Goal: Task Accomplishment & Management: Complete application form

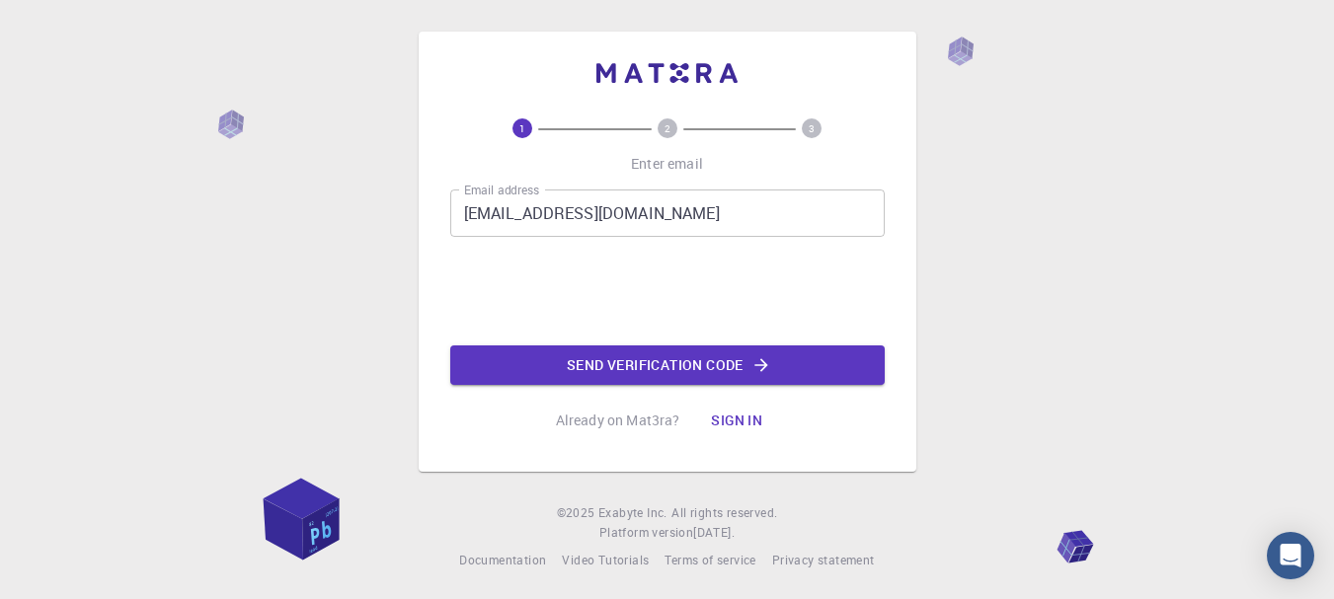
click at [736, 359] on button "Send verification code" at bounding box center [667, 365] width 434 height 39
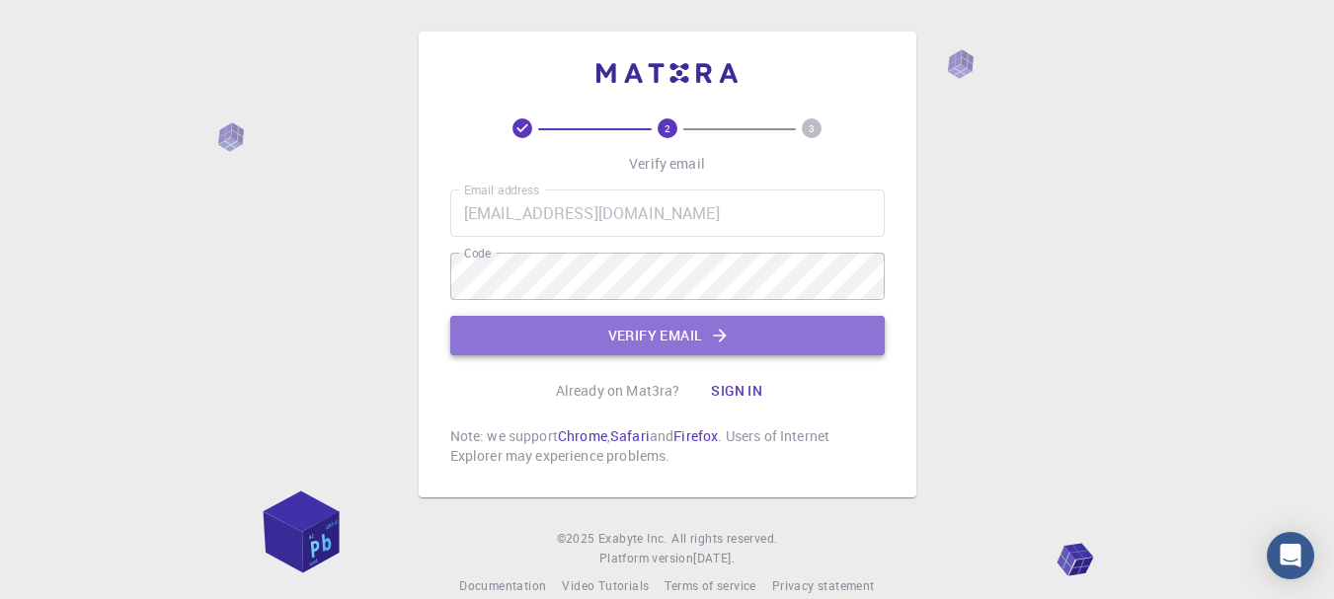
click at [512, 334] on button "Verify email" at bounding box center [667, 335] width 434 height 39
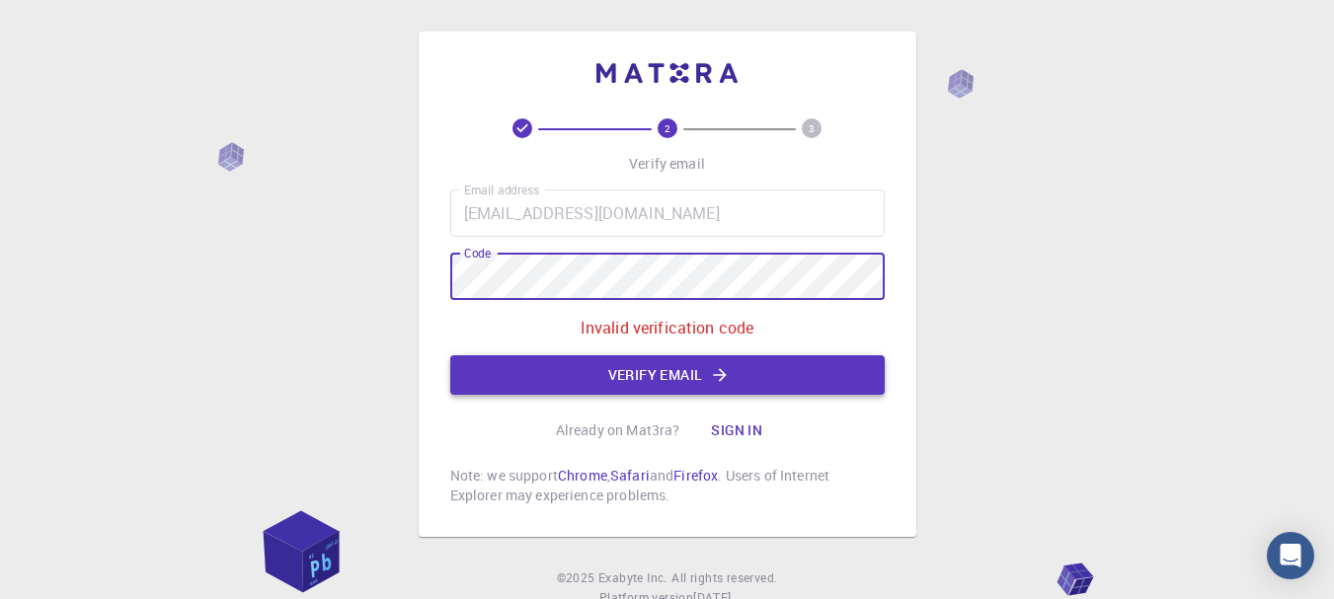
click at [639, 373] on button "Verify email" at bounding box center [667, 374] width 434 height 39
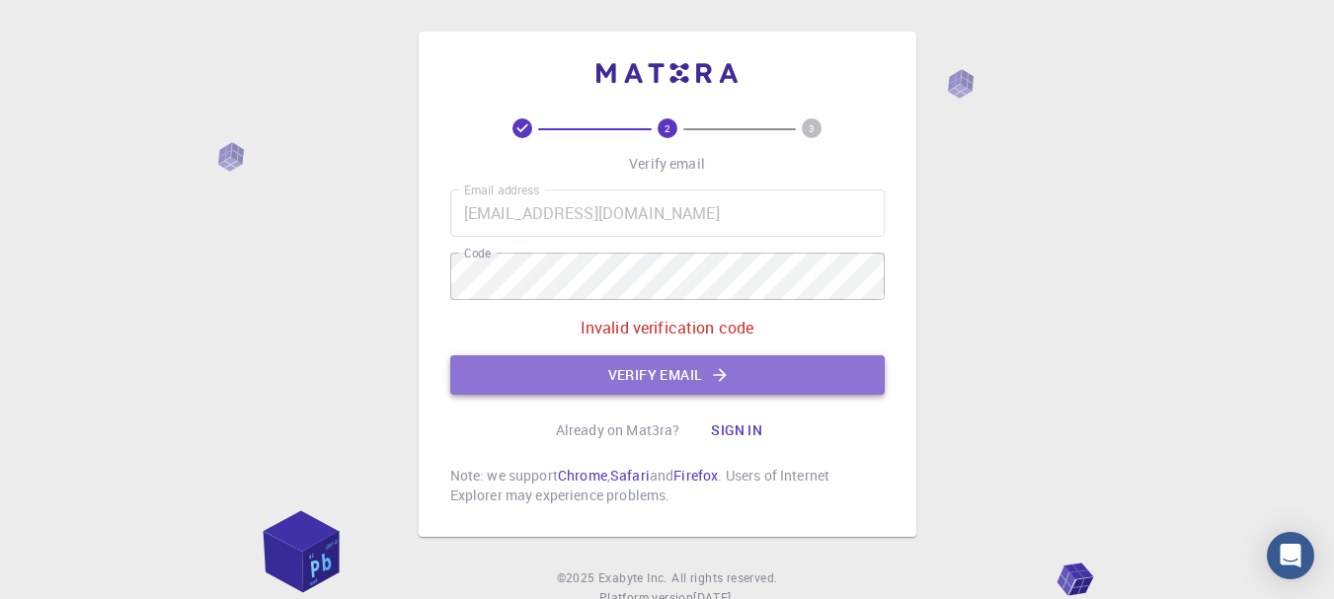
click at [659, 368] on button "Verify email" at bounding box center [667, 374] width 434 height 39
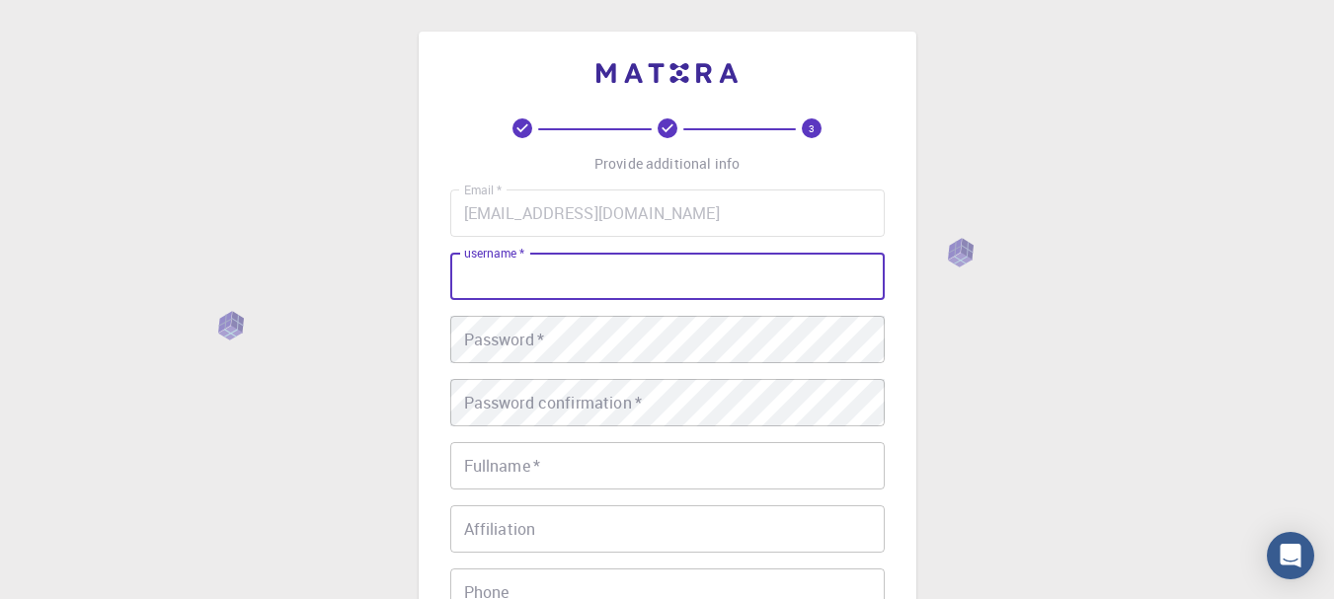
click at [585, 280] on input "username   *" at bounding box center [667, 276] width 434 height 47
type input "ScarKing"
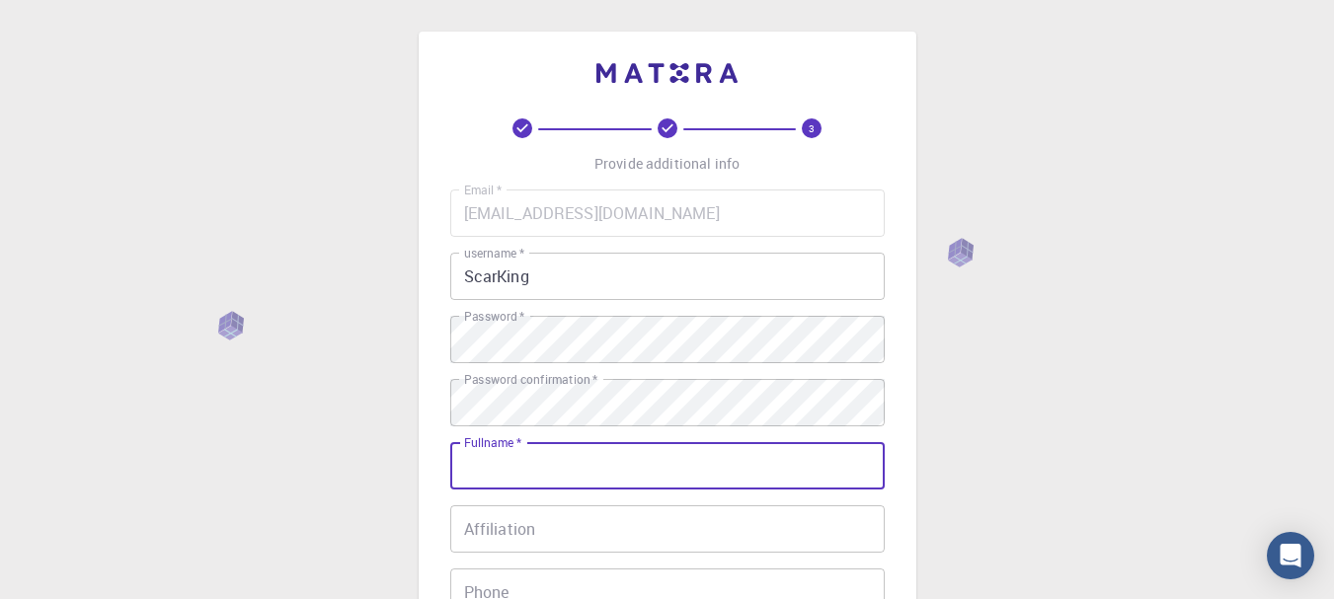
click at [531, 457] on input "Fullname   *" at bounding box center [667, 465] width 434 height 47
type input "K"
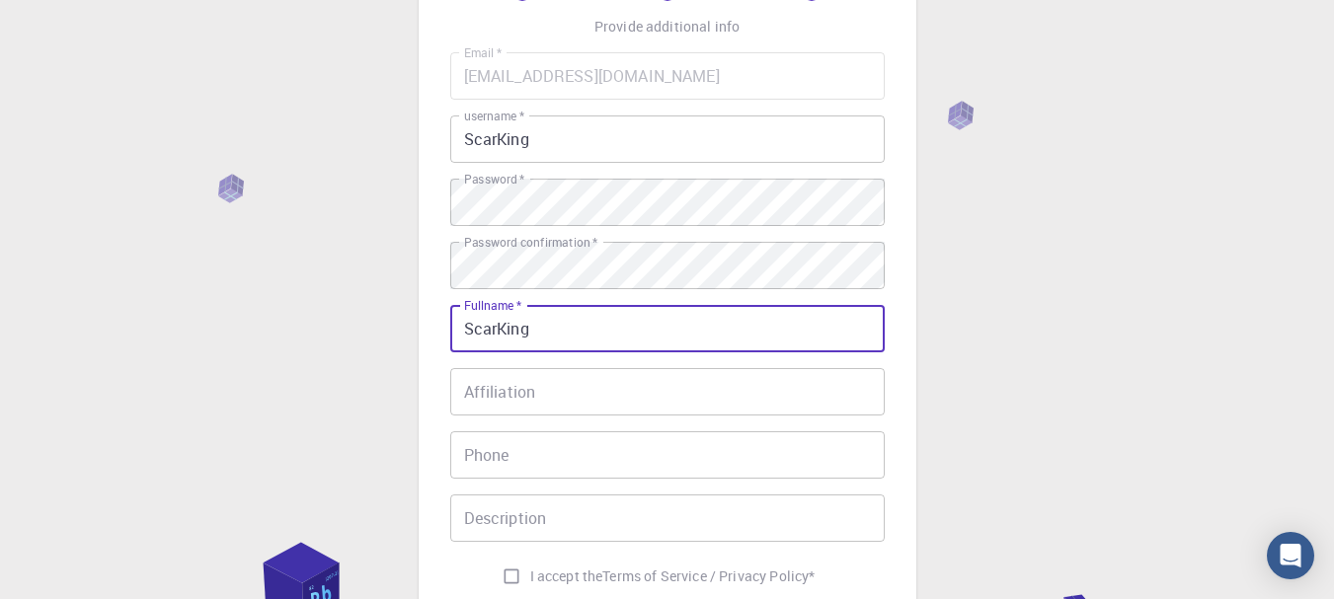
scroll to position [296, 0]
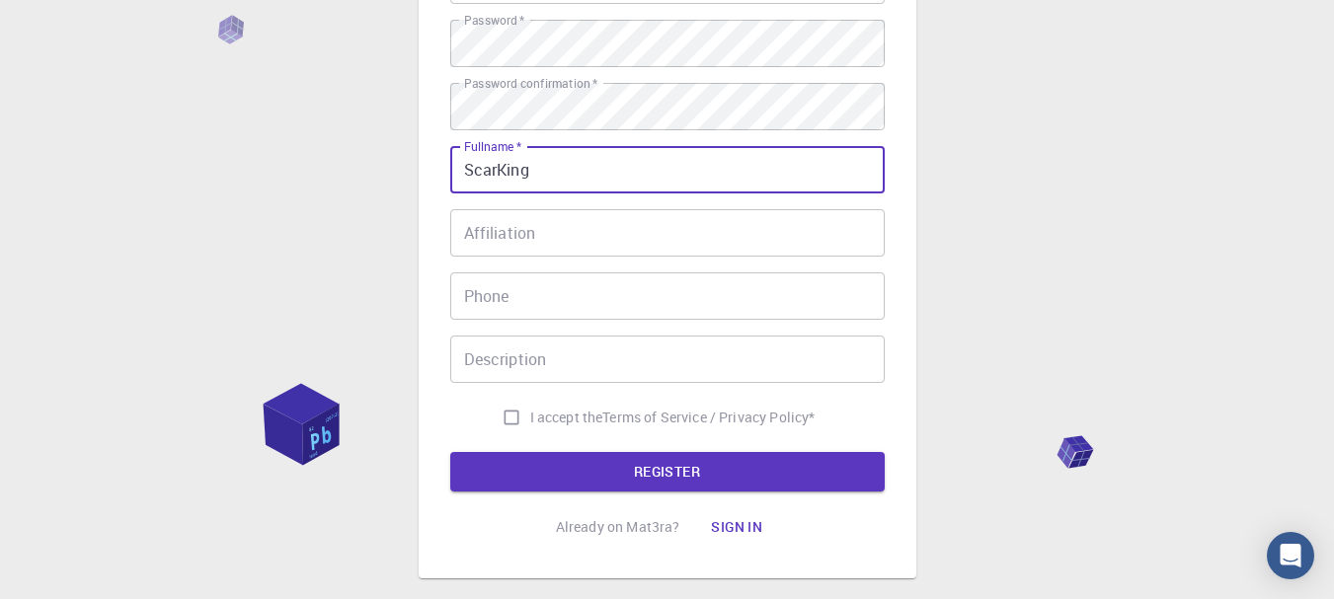
type input "ScarKing"
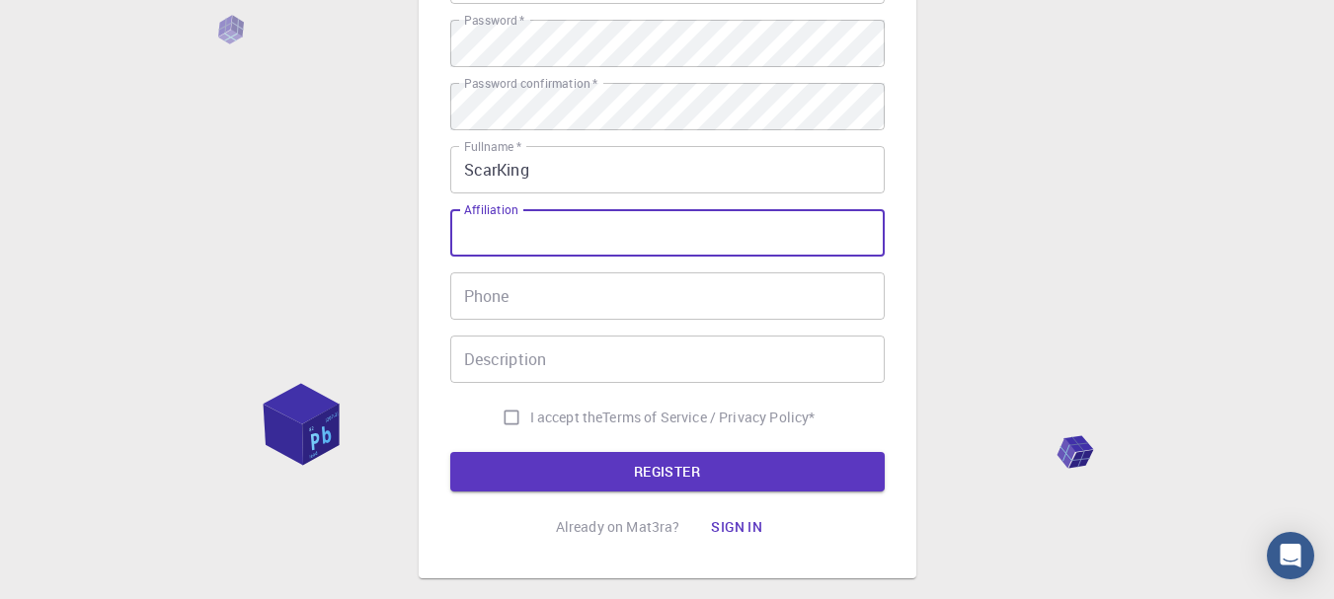
click at [582, 239] on input "Affiliation" at bounding box center [667, 232] width 434 height 47
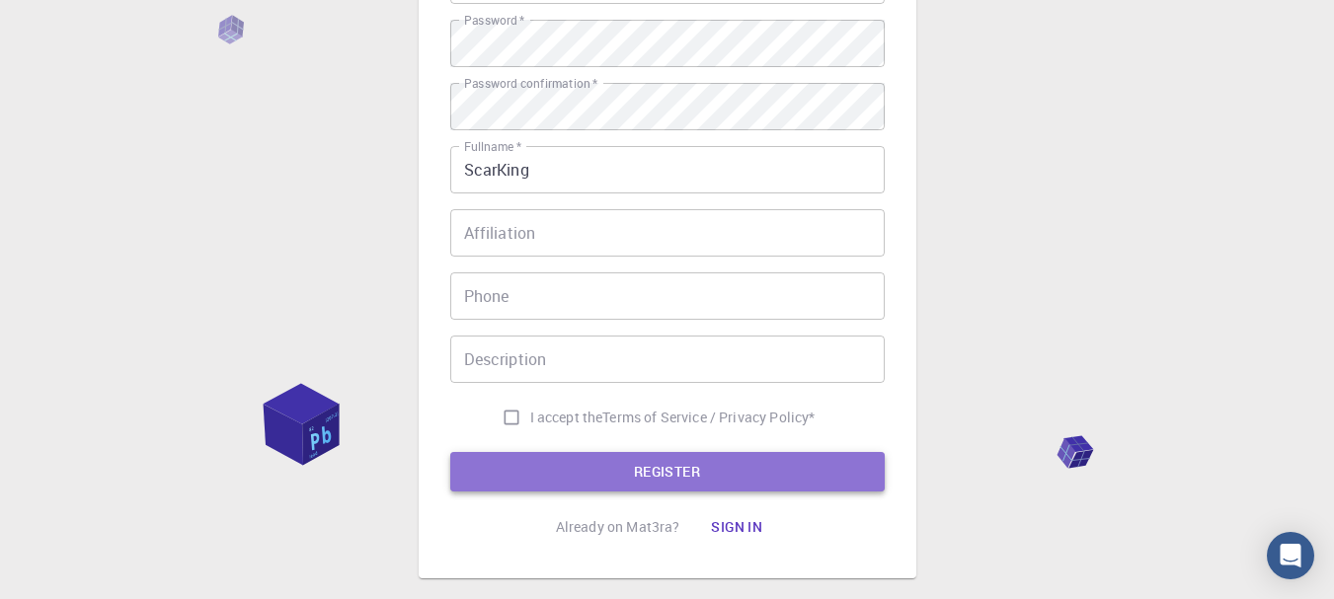
click at [705, 465] on button "REGISTER" at bounding box center [667, 471] width 434 height 39
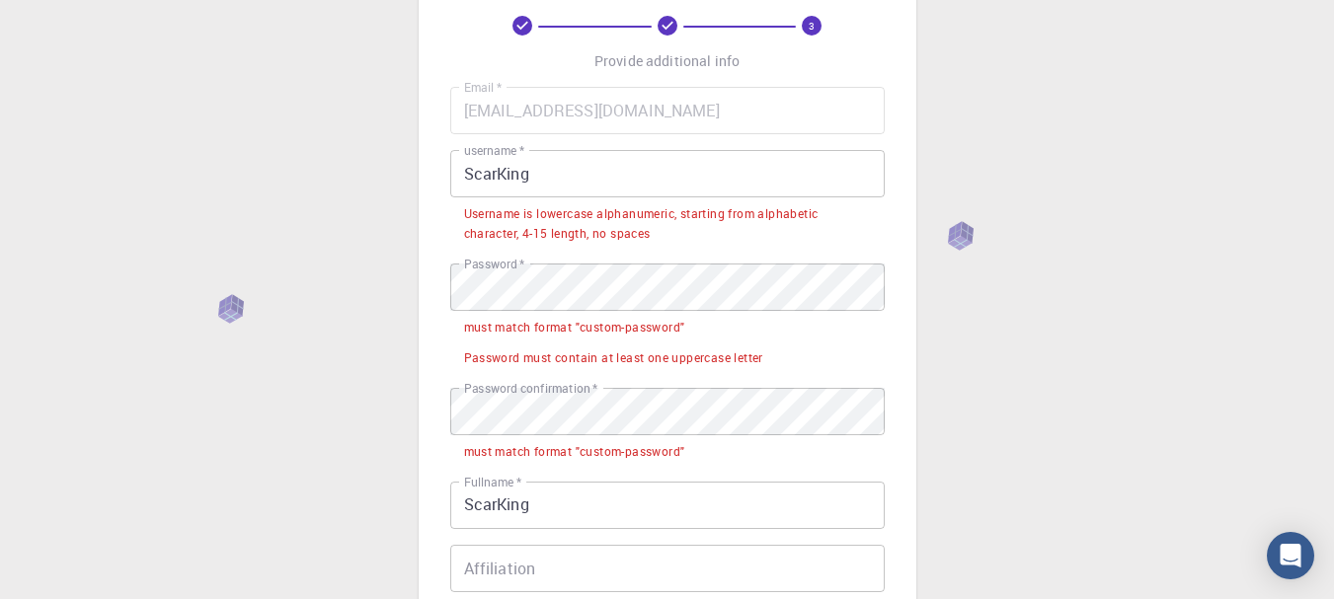
scroll to position [99, 0]
